Goal: Register for event/course

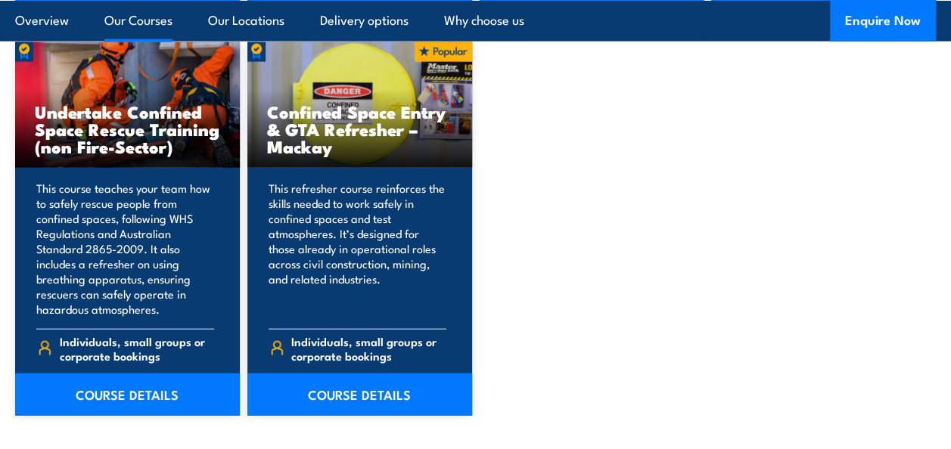
scroll to position [1664, 0]
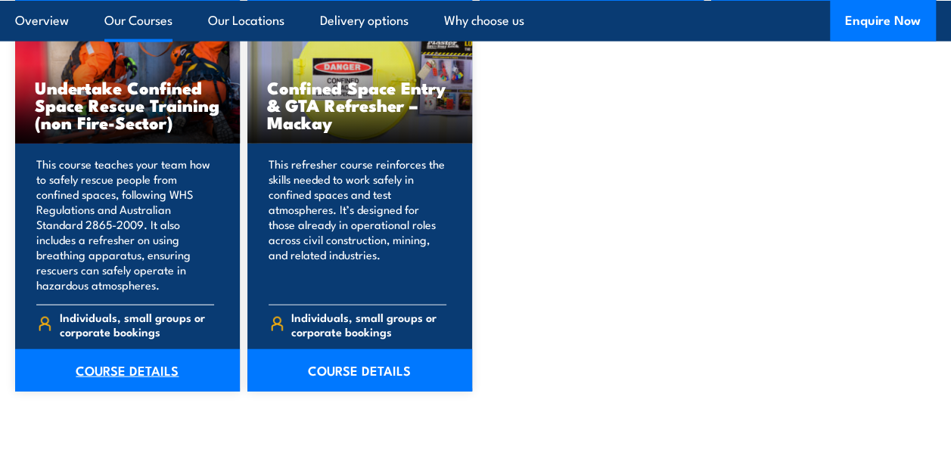
click at [150, 367] on link "COURSE DETAILS" at bounding box center [127, 371] width 225 height 42
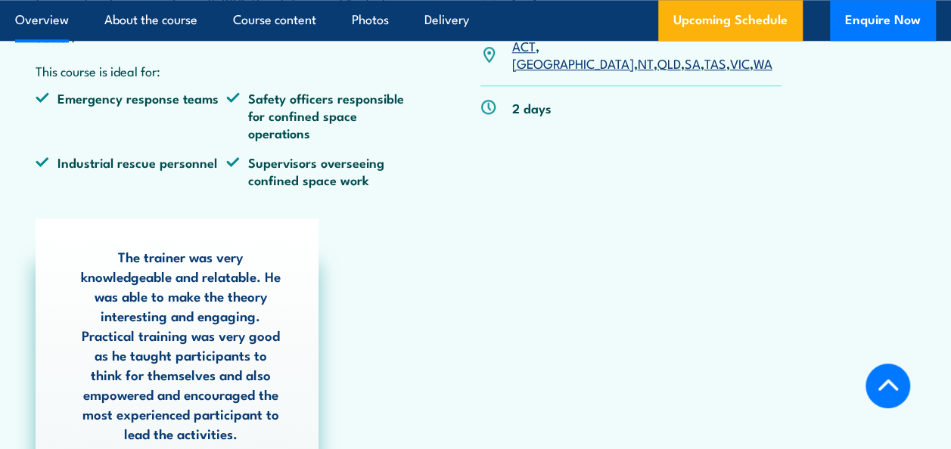
scroll to position [605, 0]
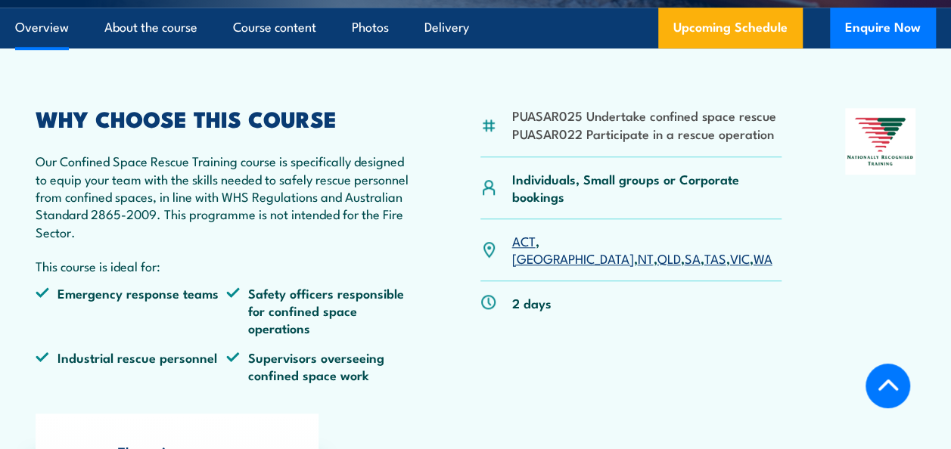
click at [684, 249] on link "SA" at bounding box center [692, 258] width 16 height 18
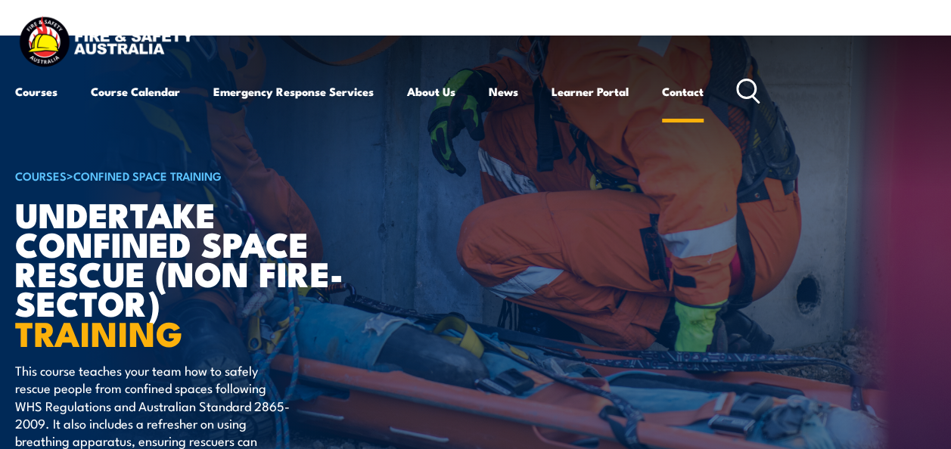
click at [695, 91] on link "Contact" at bounding box center [683, 91] width 42 height 36
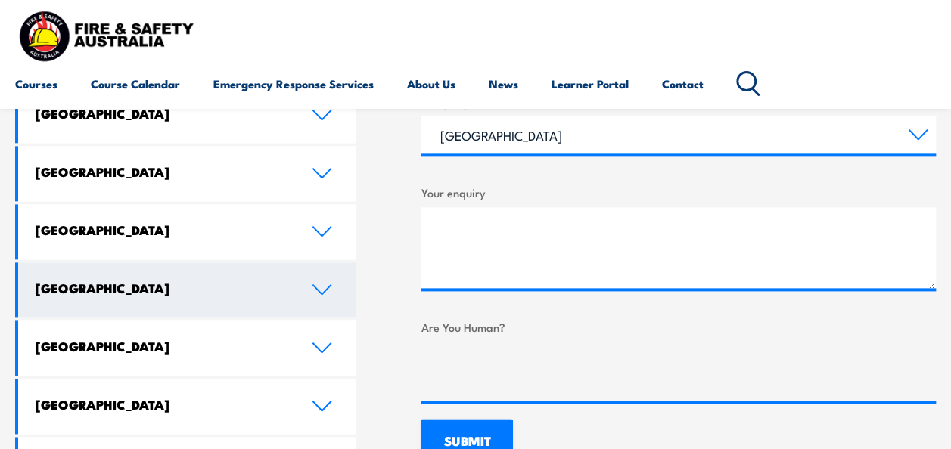
scroll to position [832, 0]
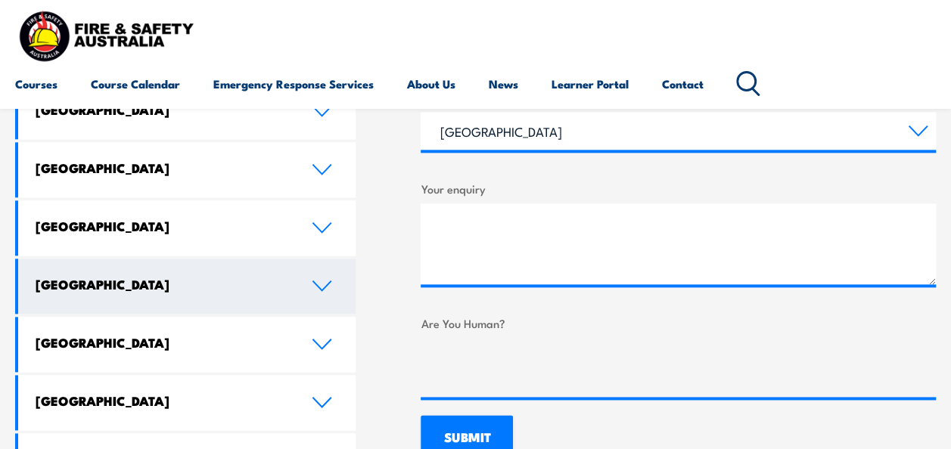
click at [325, 280] on icon at bounding box center [322, 286] width 20 height 12
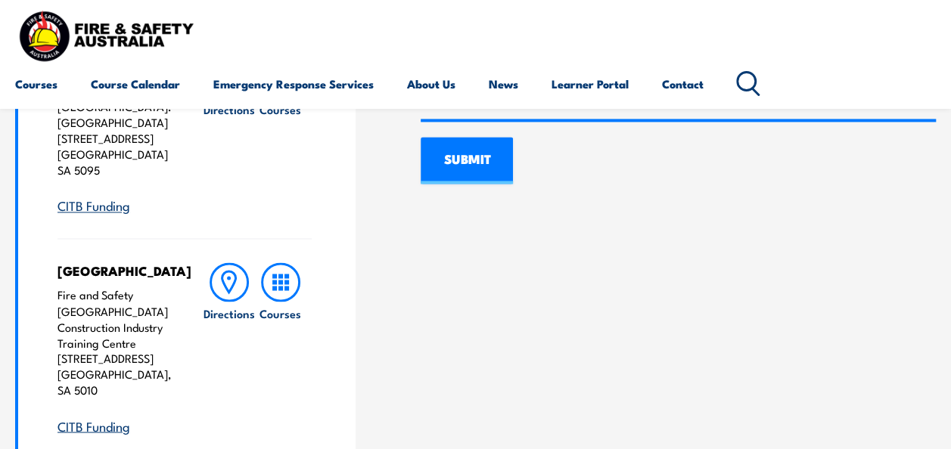
scroll to position [1135, 0]
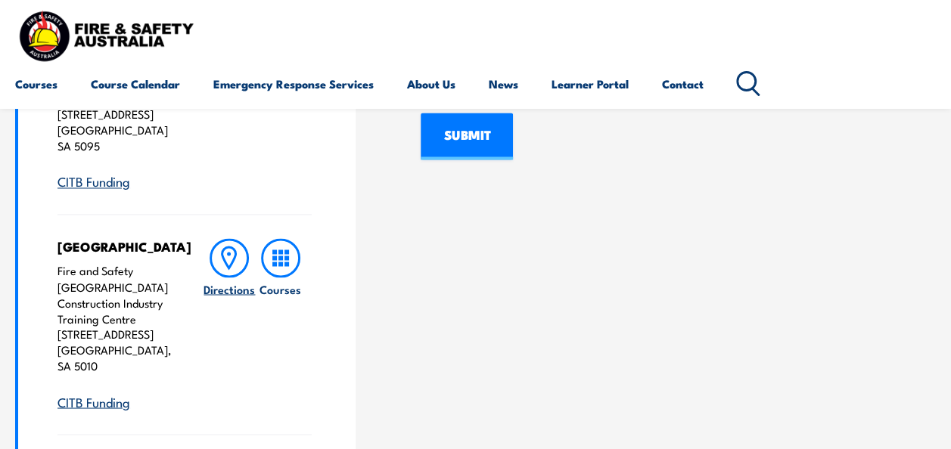
click at [229, 241] on icon at bounding box center [229, 257] width 39 height 39
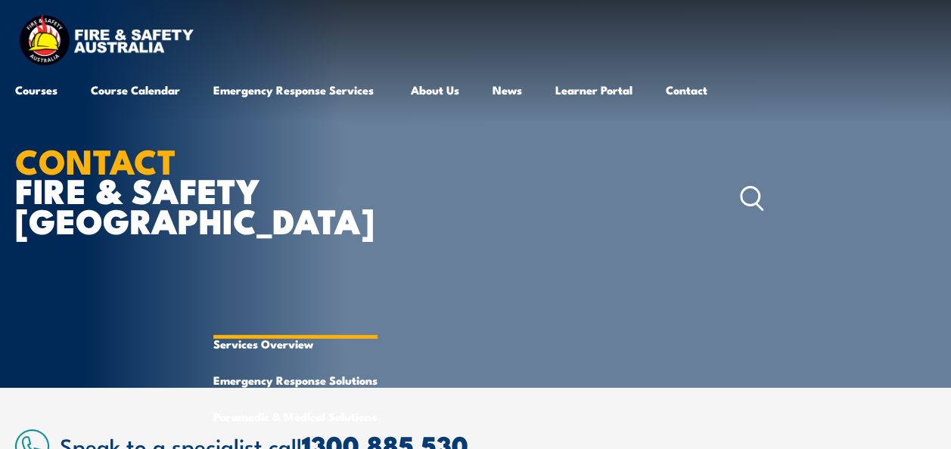
click at [302, 91] on link "Emergency Response Services" at bounding box center [295, 199] width 164 height 254
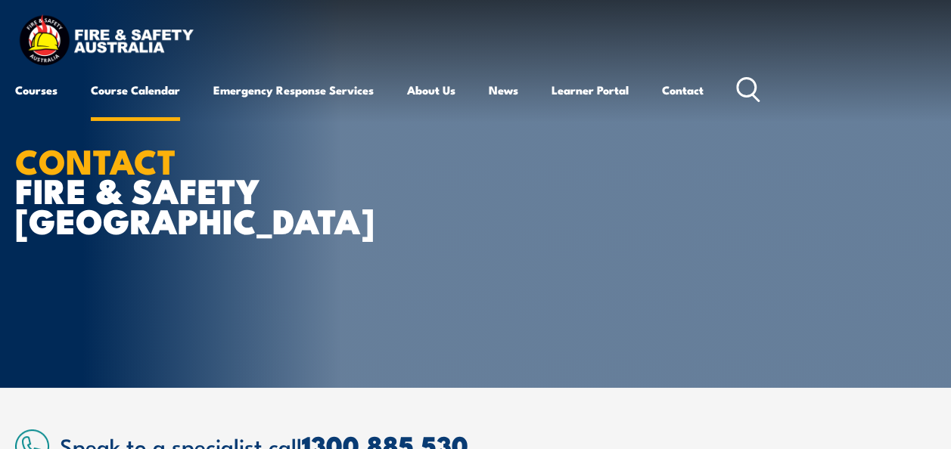
click at [142, 89] on link "Course Calendar" at bounding box center [135, 90] width 89 height 36
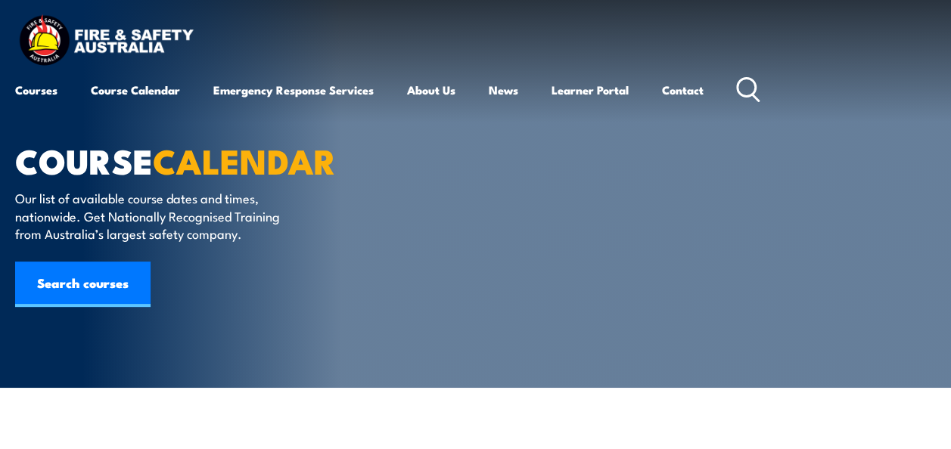
click at [348, 29] on div "Courses Course Calendar Emergency Response Services Services Overview Emergency…" at bounding box center [475, 60] width 921 height 96
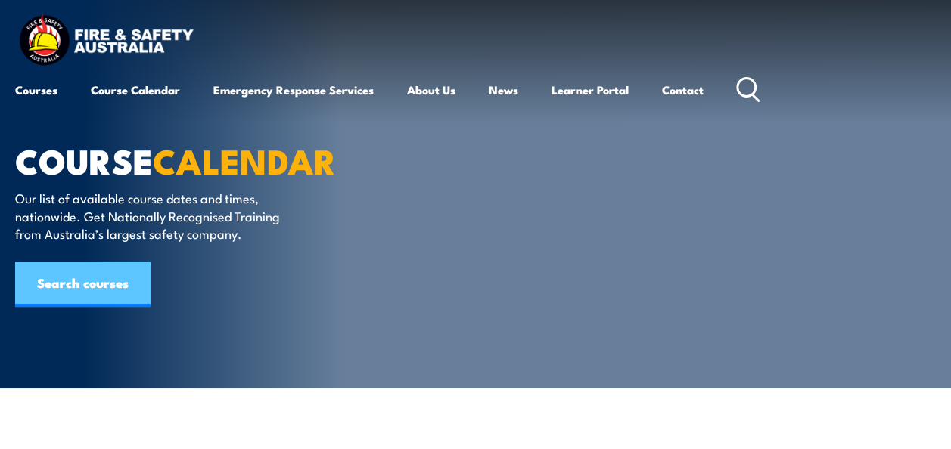
click at [61, 283] on link "Search courses" at bounding box center [82, 284] width 135 height 45
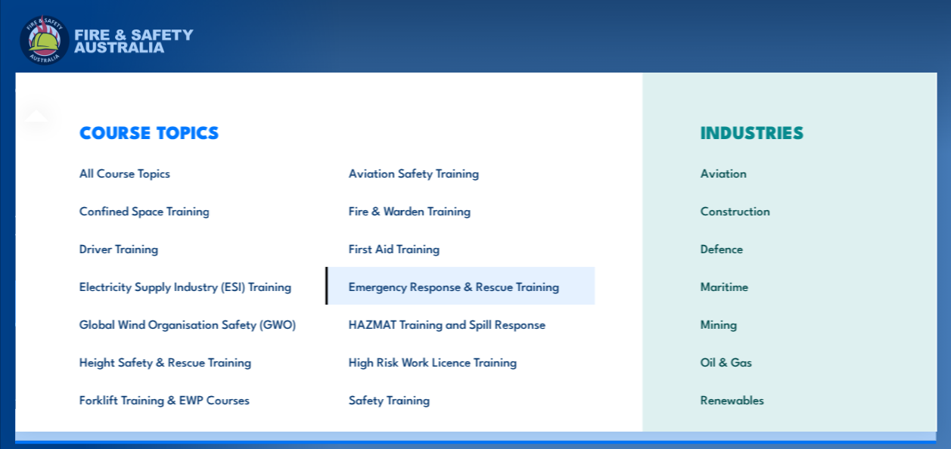
click at [448, 289] on link "Emergency Response & Rescue Training" at bounding box center [459, 286] width 269 height 38
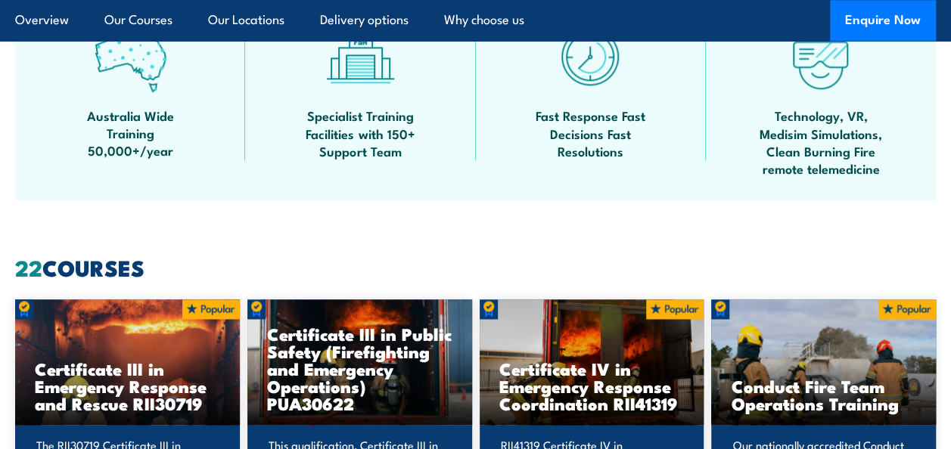
scroll to position [757, 0]
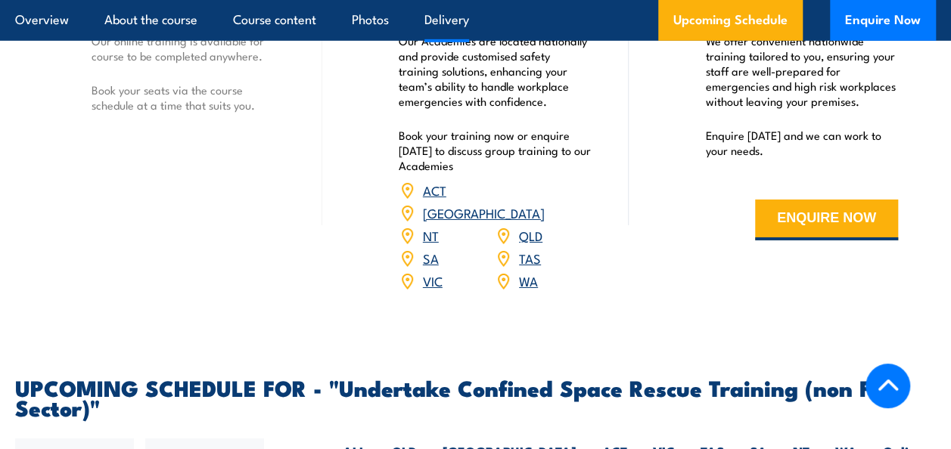
scroll to position [2345, 0]
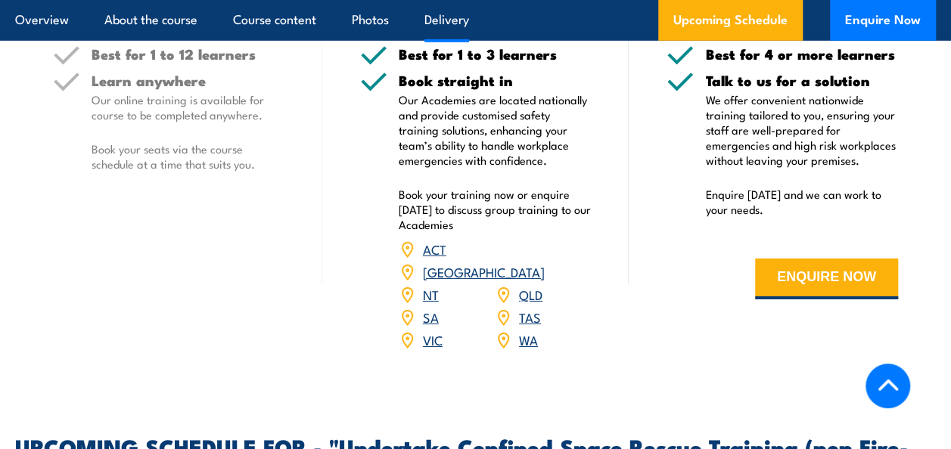
click at [428, 308] on link "SA" at bounding box center [431, 317] width 16 height 18
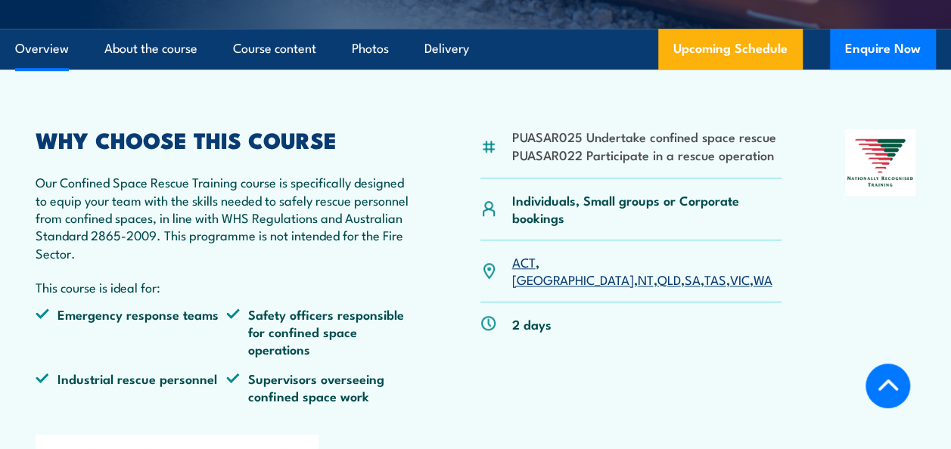
scroll to position [489, 0]
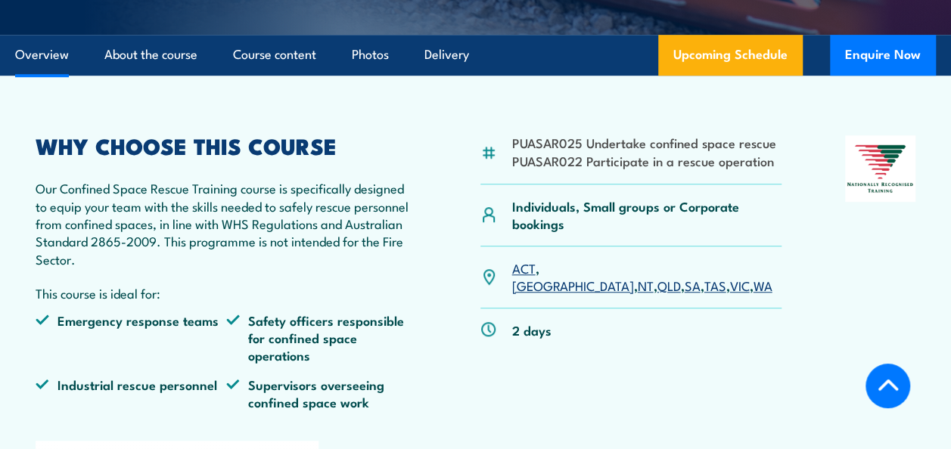
click at [684, 276] on link "SA" at bounding box center [692, 285] width 16 height 18
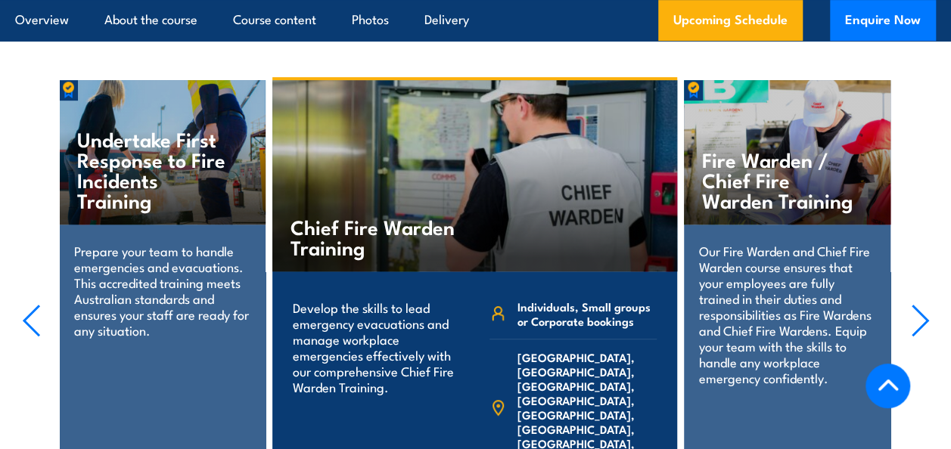
scroll to position [3137, 0]
